Goal: Task Accomplishment & Management: Complete application form

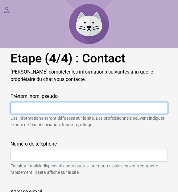
click at [17, 108] on input "Prénom, nom, pseudo" at bounding box center [88, 108] width 157 height 12
click at [15, 108] on input "Isaline26" at bounding box center [88, 108] width 157 height 12
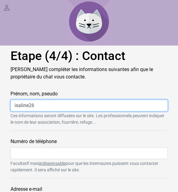
scroll to position [60, 0]
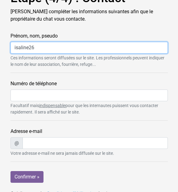
type input "isaline26"
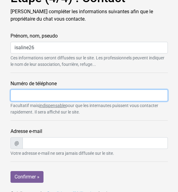
click at [14, 94] on input "Numéro de téléphone" at bounding box center [88, 96] width 157 height 12
type input "0665028404"
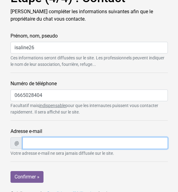
click at [32, 143] on input "Adresse e-mail" at bounding box center [94, 143] width 145 height 12
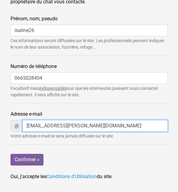
scroll to position [78, 0]
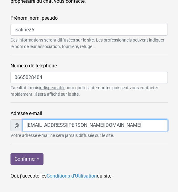
type input "ism.oliveira@laposte.net"
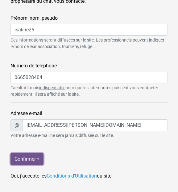
click at [25, 158] on input "Confirmer »" at bounding box center [26, 159] width 33 height 12
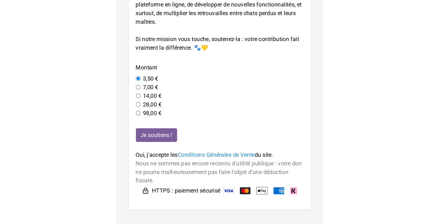
scroll to position [18, 0]
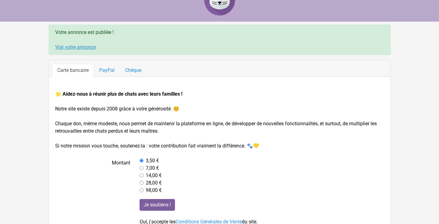
click at [81, 47] on link "Voir votre annonce" at bounding box center [75, 47] width 41 height 6
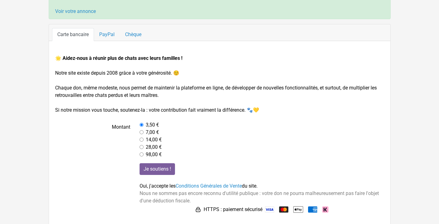
scroll to position [56, 0]
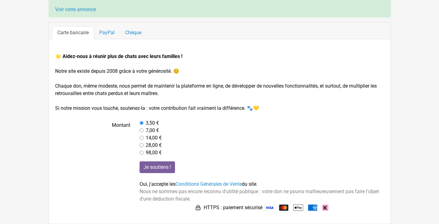
click at [177, 192] on div "🌟 Aidez-nous à réunir plus de chats avec leurs familles ! Notre site existe dep…" at bounding box center [219, 131] width 341 height 184
click at [154, 167] on input "Je soutiens !" at bounding box center [156, 167] width 35 height 12
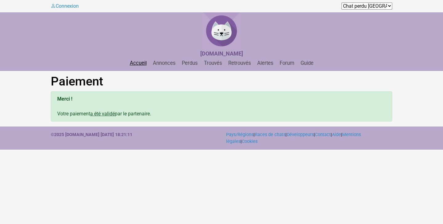
click at [137, 63] on link "Accueil" at bounding box center [138, 63] width 22 height 6
